Goal: Find specific page/section: Find specific page/section

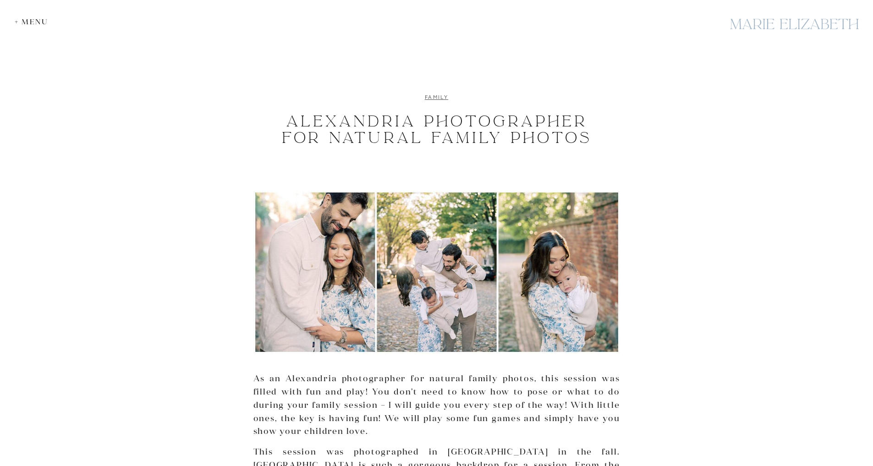
click at [427, 95] on link "family" at bounding box center [436, 96] width 23 height 7
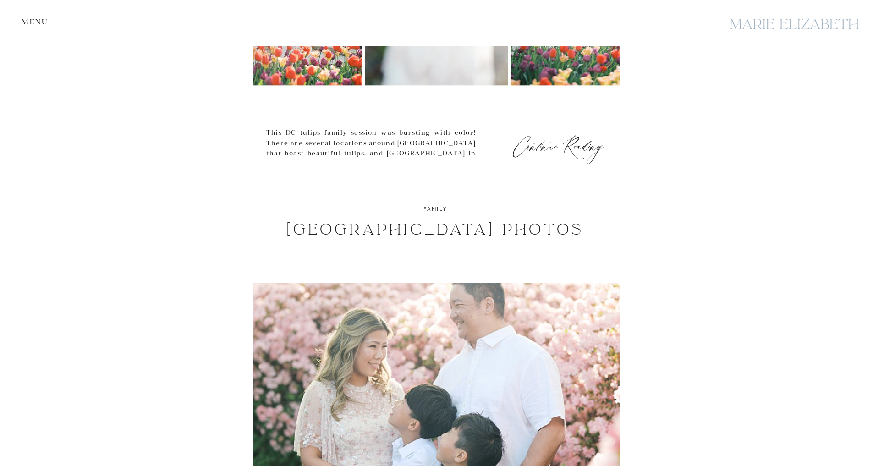
scroll to position [1192, 0]
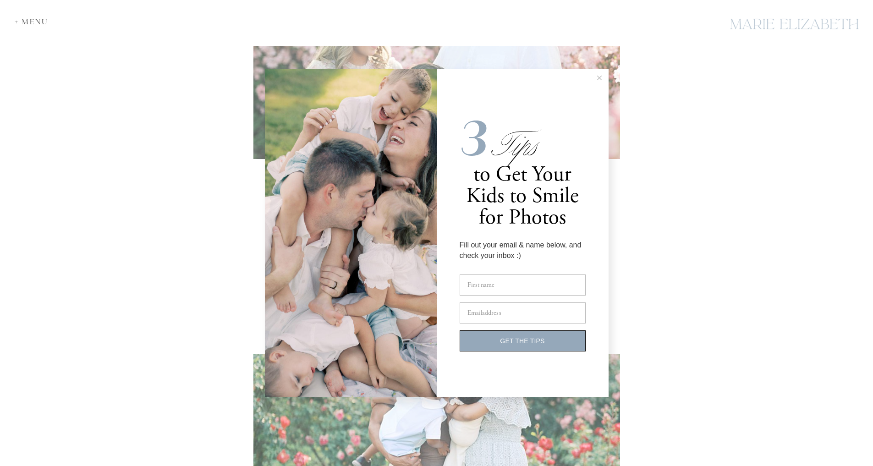
click at [599, 79] on icon at bounding box center [599, 78] width 5 height 5
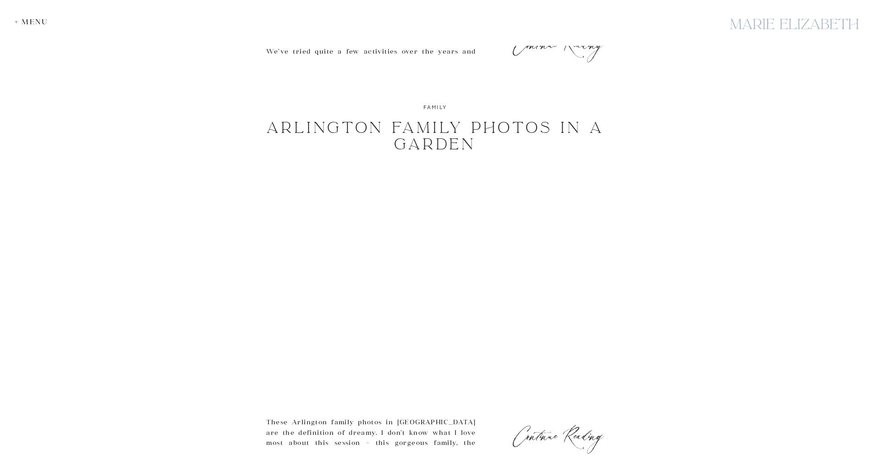
scroll to position [3932, 0]
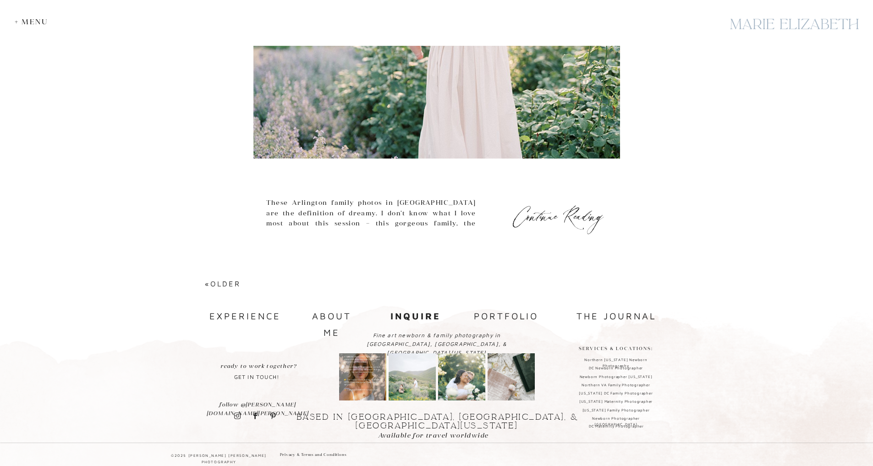
click at [533, 313] on nav "portfolio" at bounding box center [506, 316] width 69 height 17
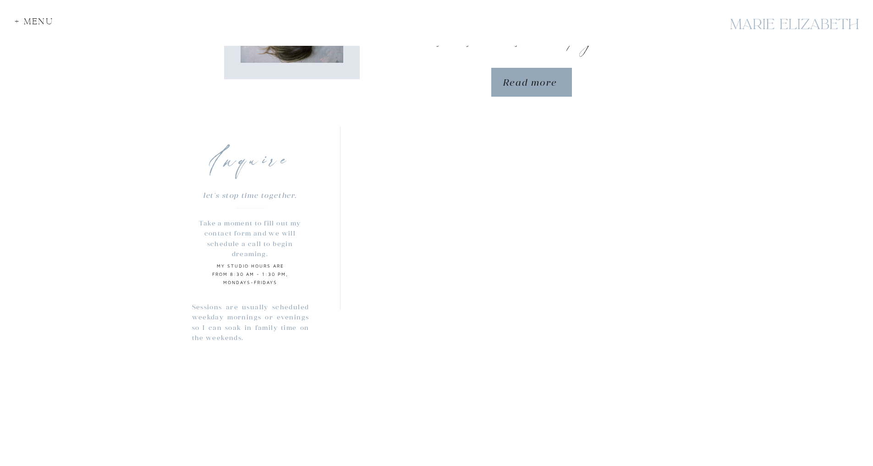
scroll to position [860, 0]
